Goal: Task Accomplishment & Management: Use online tool/utility

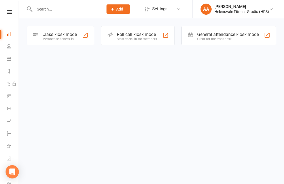
click at [49, 27] on div "Class kiosk mode Member self check-in" at bounding box center [61, 35] width 68 height 19
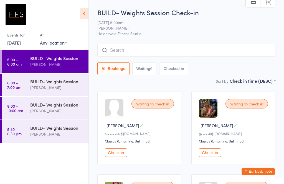
click at [54, 83] on div "BUILD- Weights Session" at bounding box center [57, 81] width 54 height 6
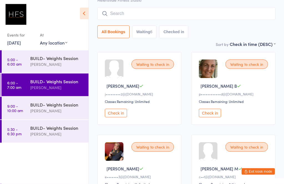
scroll to position [40, 0]
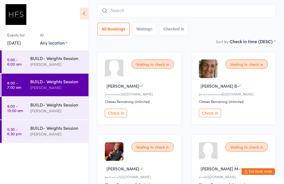
click at [48, 57] on div "BUILD- Weights Session" at bounding box center [57, 58] width 54 height 6
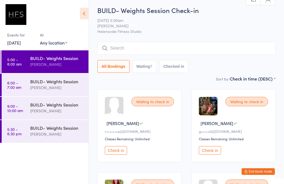
scroll to position [1, 0]
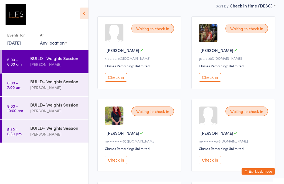
click at [118, 165] on button "Check in" at bounding box center [116, 160] width 22 height 9
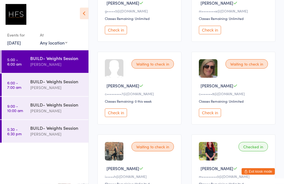
scroll to position [262, 0]
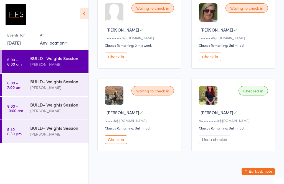
click at [124, 143] on button "Check in" at bounding box center [116, 140] width 22 height 9
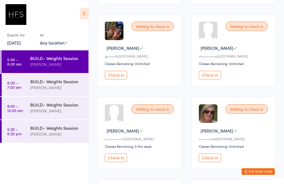
scroll to position [154, 0]
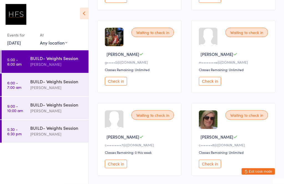
click at [120, 82] on button "Check in" at bounding box center [116, 81] width 22 height 9
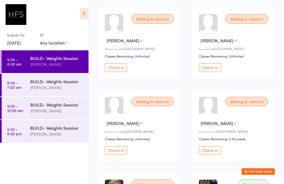
scroll to position [86, 0]
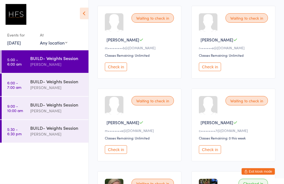
click at [151, 101] on div "Waiting to check in" at bounding box center [152, 100] width 42 height 9
click at [122, 153] on button "Check in" at bounding box center [116, 150] width 22 height 9
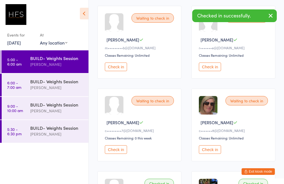
click at [209, 153] on button "Check in" at bounding box center [210, 150] width 22 height 9
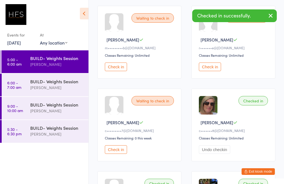
click at [208, 151] on button "Undo checkin" at bounding box center [214, 150] width 31 height 9
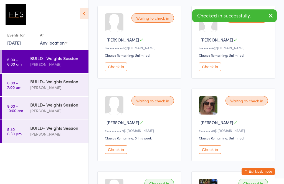
click at [118, 153] on button "Check in" at bounding box center [116, 150] width 22 height 9
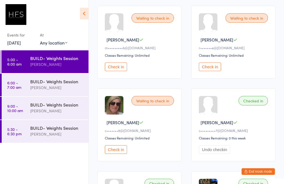
click at [114, 152] on button "Check in" at bounding box center [116, 150] width 22 height 9
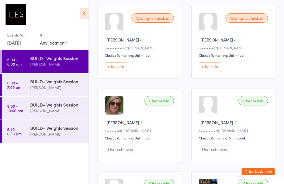
click at [122, 69] on button "Check in" at bounding box center [116, 67] width 22 height 9
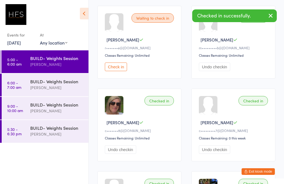
click at [121, 70] on button "Check in" at bounding box center [116, 67] width 22 height 9
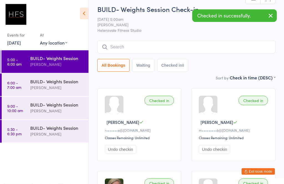
scroll to position [0, 0]
